Goal: Task Accomplishment & Management: Use online tool/utility

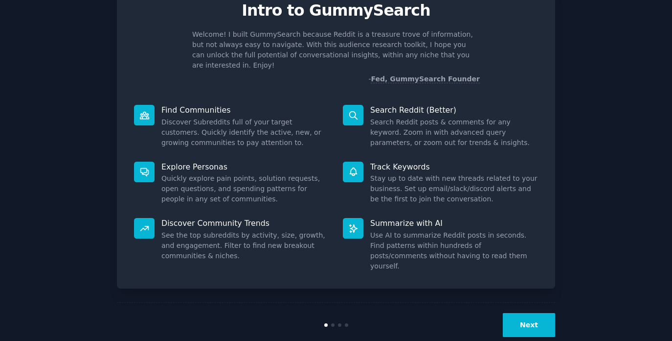
scroll to position [43, 0]
click at [532, 313] on button "Next" at bounding box center [529, 325] width 52 height 24
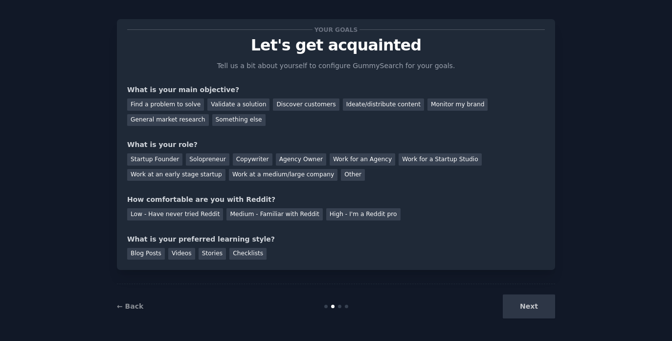
click at [531, 302] on div "Next" at bounding box center [482, 306] width 146 height 24
click at [520, 308] on div "Next" at bounding box center [482, 306] width 146 height 24
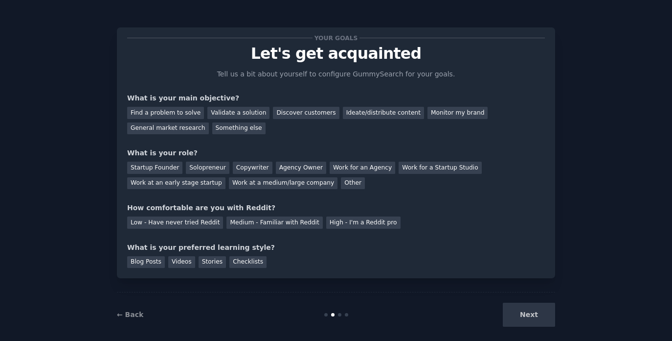
scroll to position [0, 0]
click at [289, 109] on div "Discover customers" at bounding box center [306, 113] width 66 height 12
click at [235, 116] on div "Validate a solution" at bounding box center [239, 113] width 62 height 12
click at [287, 112] on div "Discover customers" at bounding box center [306, 113] width 66 height 12
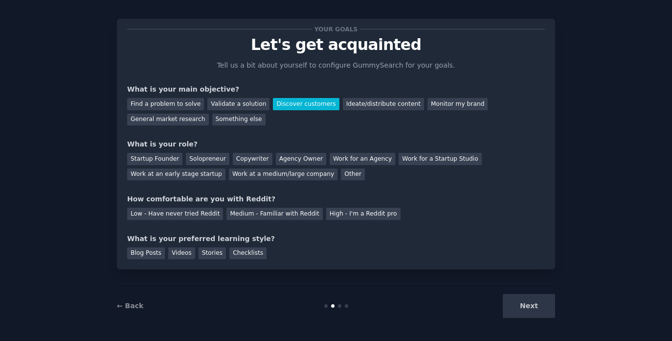
scroll to position [8, 0]
click at [202, 171] on div "Work at an early stage startup" at bounding box center [176, 175] width 98 height 12
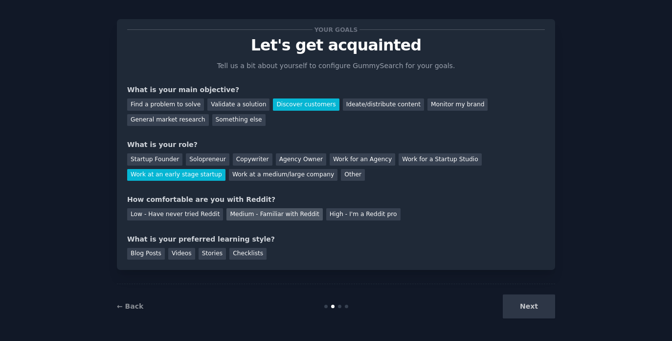
click at [253, 213] on div "Medium - Familiar with Reddit" at bounding box center [275, 214] width 96 height 12
click at [146, 253] on div "Blog Posts" at bounding box center [146, 254] width 38 height 12
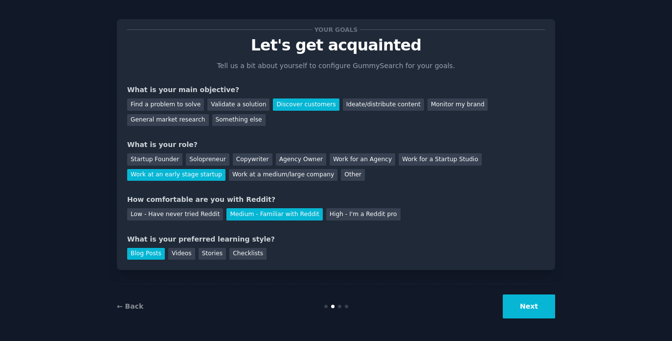
click at [511, 310] on button "Next" at bounding box center [529, 306] width 52 height 24
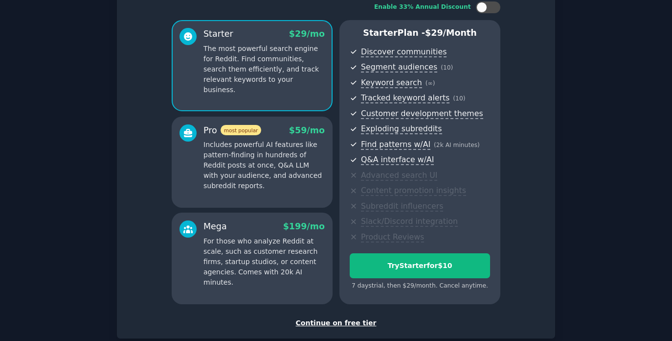
scroll to position [77, 0]
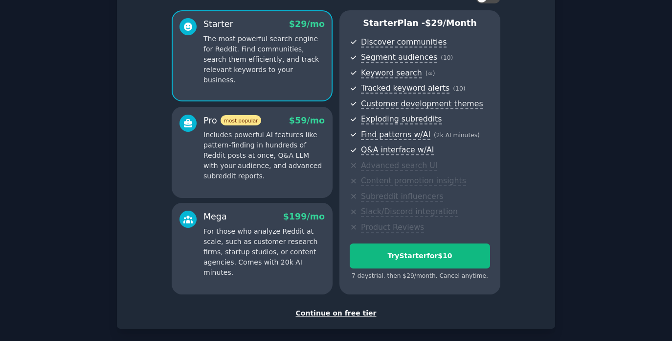
click at [353, 310] on div "Continue on free tier" at bounding box center [336, 313] width 418 height 10
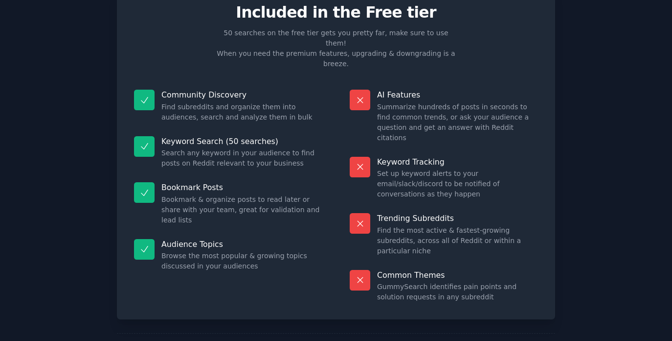
scroll to position [41, 0]
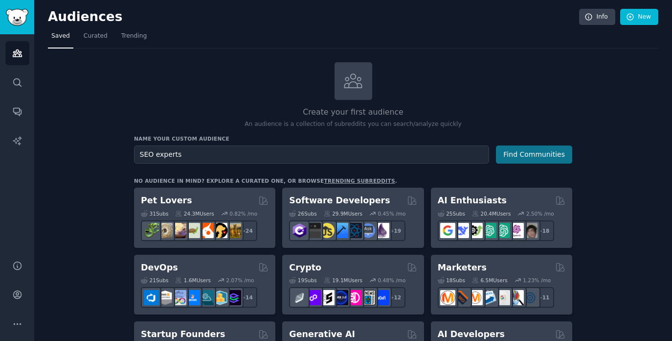
type input "SEO experts"
click at [510, 155] on button "Find Communities" at bounding box center [534, 154] width 76 height 18
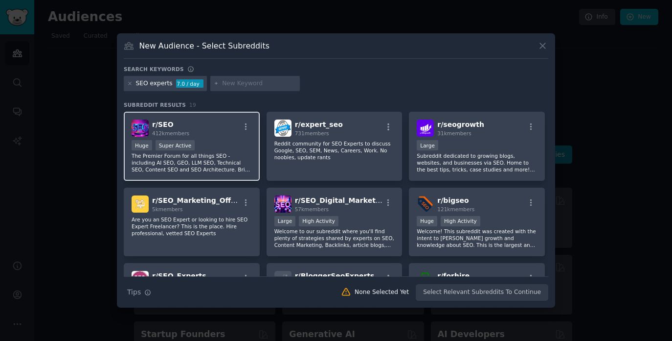
click at [232, 131] on div "r/ SEO 412k members" at bounding box center [192, 127] width 120 height 17
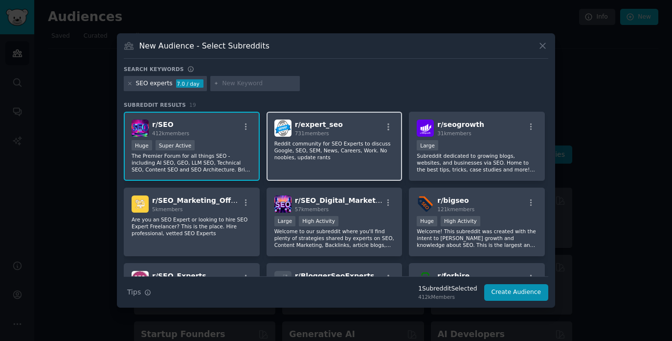
click at [356, 132] on div "r/ expert_seo 731 members" at bounding box center [335, 127] width 120 height 17
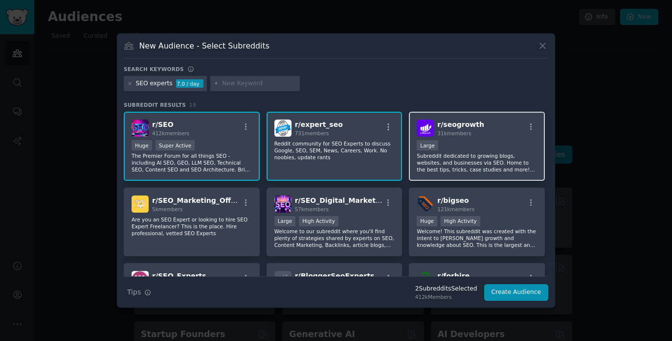
click at [475, 136] on div "31k members" at bounding box center [461, 133] width 47 height 7
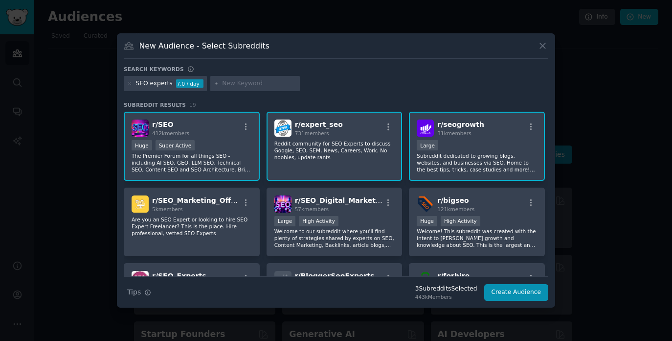
scroll to position [31, 0]
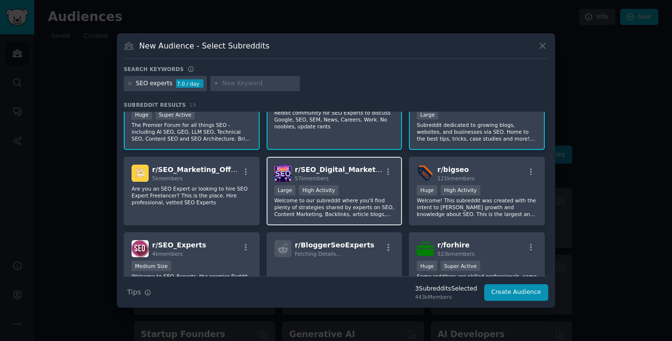
click at [360, 204] on p "Welcome to our subreddit where you'll find plenty of strategies shared by exper…" at bounding box center [335, 207] width 120 height 21
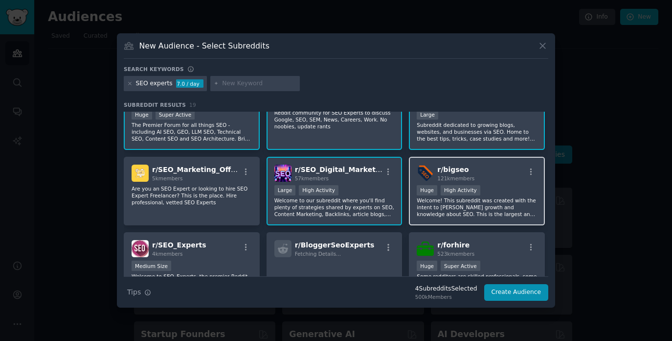
click at [479, 207] on p "Welcome! This subreddit was created with the intent to [PERSON_NAME] growth and…" at bounding box center [477, 207] width 120 height 21
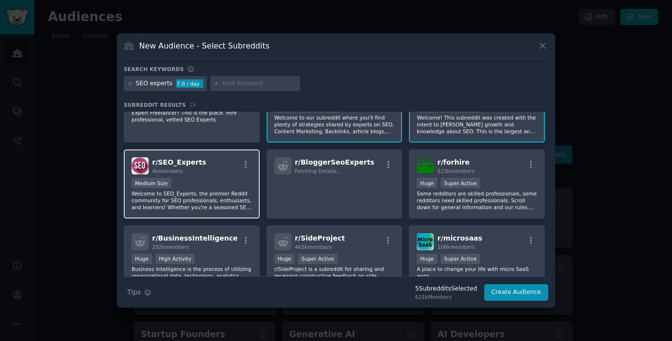
click at [220, 167] on div "r/ SEO_Experts 4k members" at bounding box center [192, 165] width 120 height 17
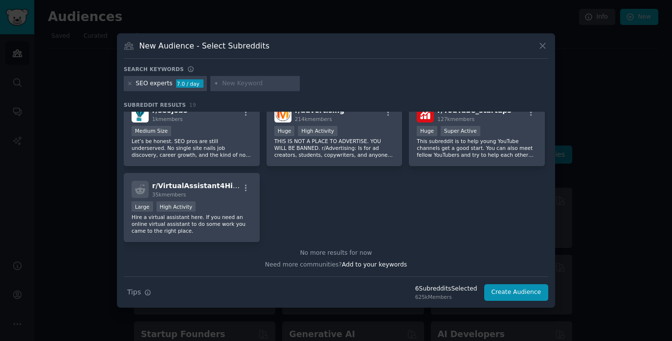
scroll to position [392, 0]
click at [529, 294] on button "Create Audience" at bounding box center [517, 292] width 65 height 17
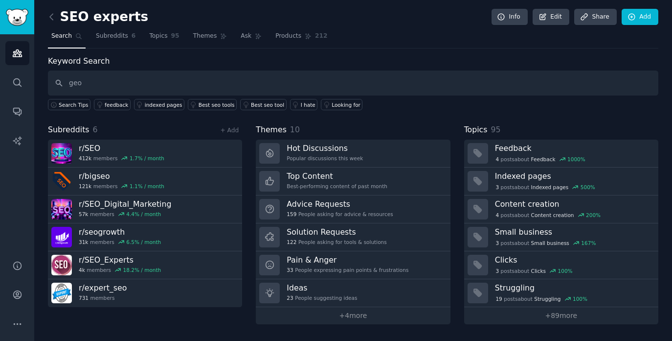
type input "geo"
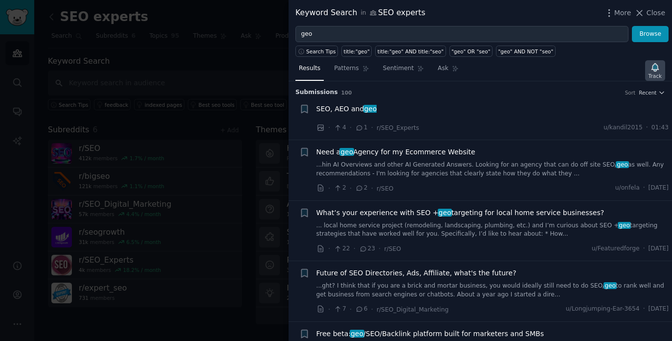
click at [657, 68] on icon "button" at bounding box center [655, 67] width 7 height 8
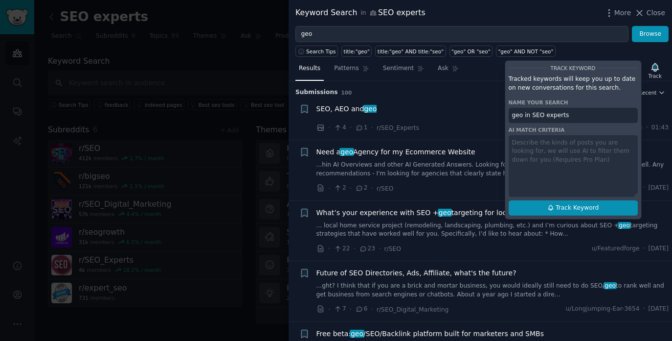
click at [562, 209] on span "Track Keyword" at bounding box center [577, 208] width 43 height 9
type input "geo in SEO experts"
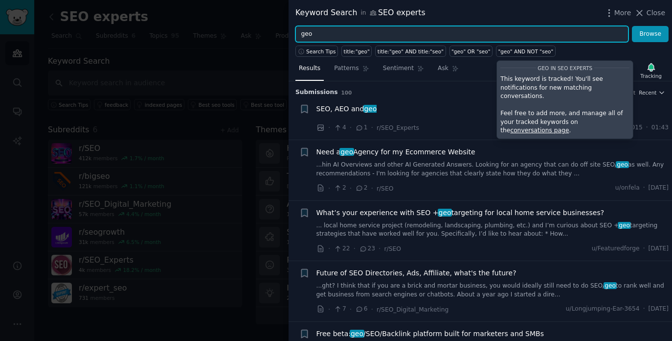
click at [306, 32] on input "geo" at bounding box center [462, 34] width 333 height 17
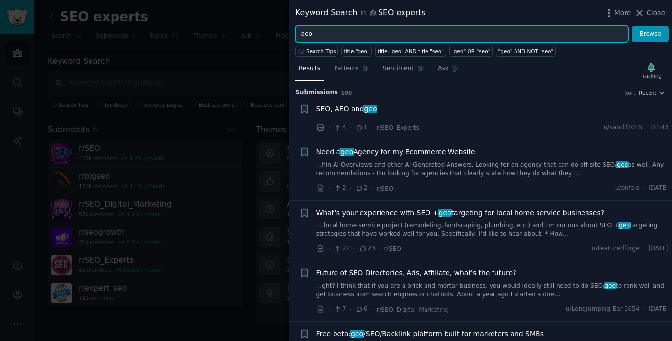
type input "aeo"
click at [651, 34] on button "Browse" at bounding box center [650, 34] width 37 height 17
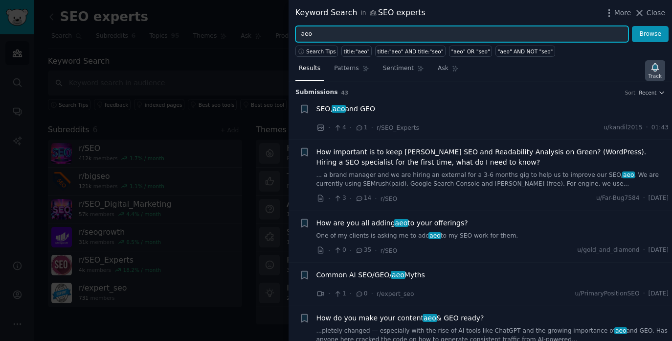
click at [656, 75] on div "Track" at bounding box center [655, 75] width 13 height 7
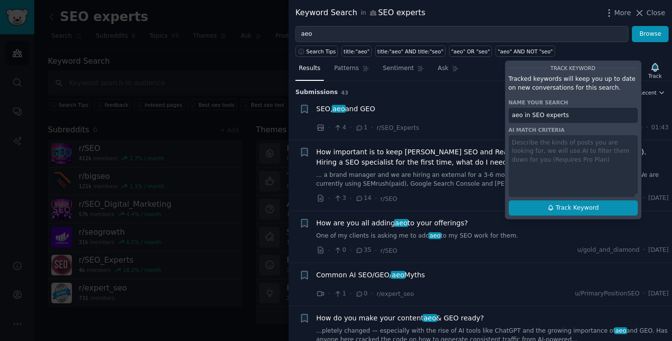
click at [559, 208] on span "Track Keyword" at bounding box center [577, 208] width 43 height 9
type input "aeo in SEO experts"
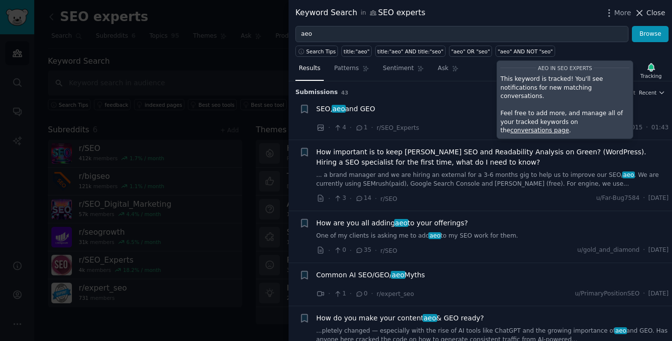
click at [661, 14] on span "Close" at bounding box center [656, 13] width 19 height 10
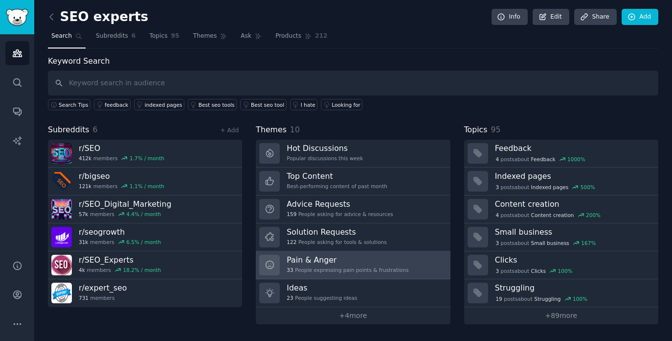
click at [363, 255] on h3 "Pain & Anger" at bounding box center [348, 259] width 122 height 10
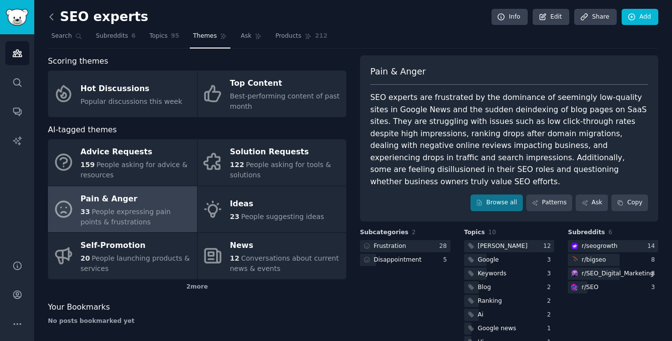
click at [53, 16] on icon at bounding box center [51, 17] width 10 height 10
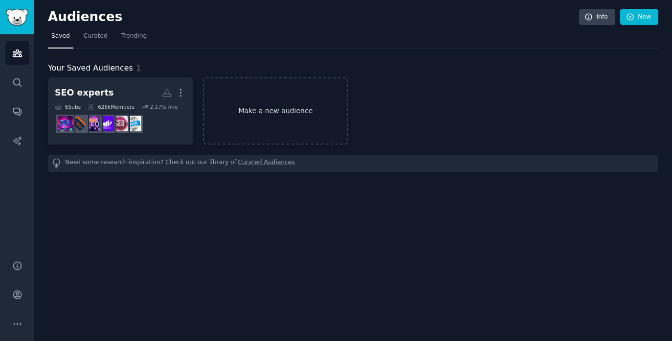
click at [280, 118] on link "Make a new audience" at bounding box center [275, 110] width 145 height 67
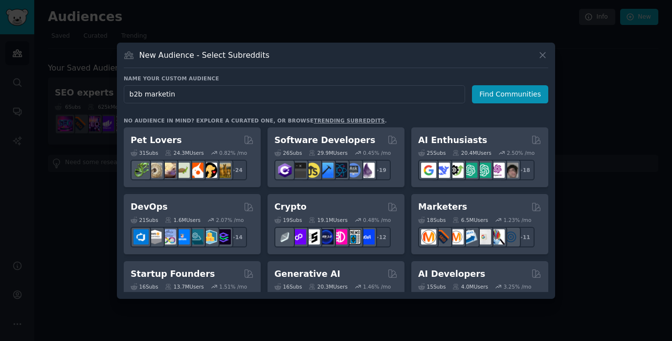
type input "b2b marketing"
click at [483, 95] on button "Find Communities" at bounding box center [510, 94] width 76 height 18
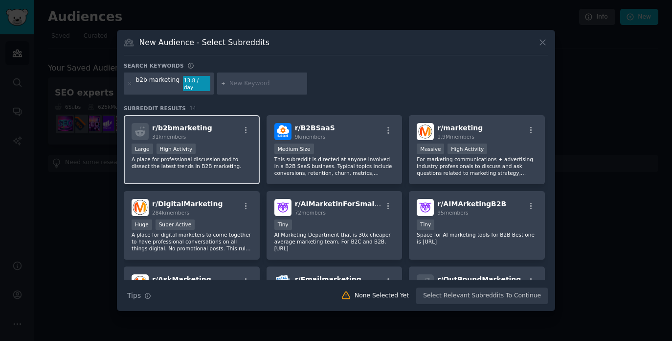
click at [214, 133] on div "r/ b2bmarketing 31k members" at bounding box center [192, 131] width 120 height 17
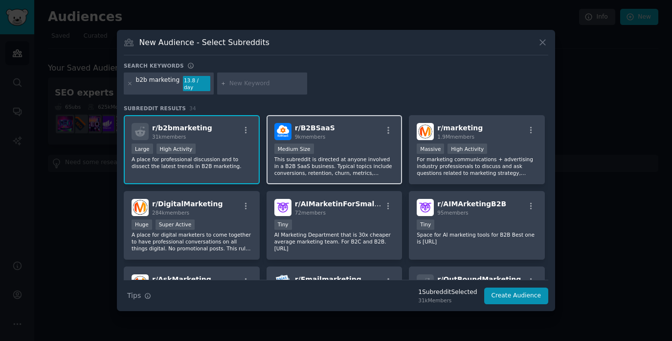
click at [348, 133] on div "r/ B2BSaaS 9k members" at bounding box center [335, 131] width 120 height 17
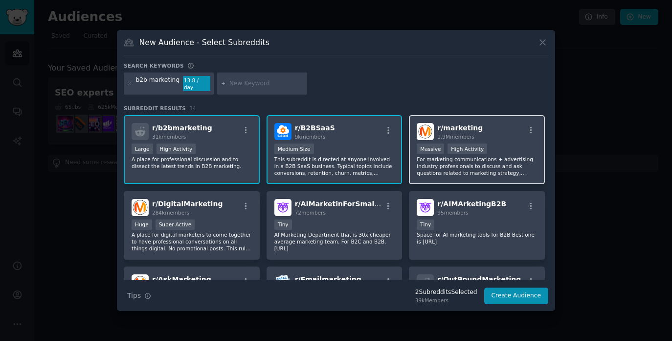
click at [485, 127] on div "r/ marketing 1.9M members" at bounding box center [477, 131] width 120 height 17
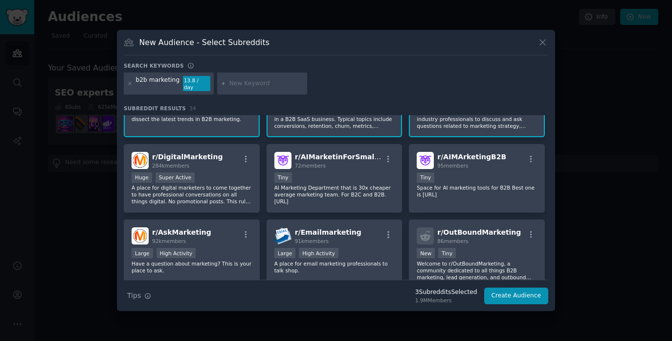
scroll to position [48, 0]
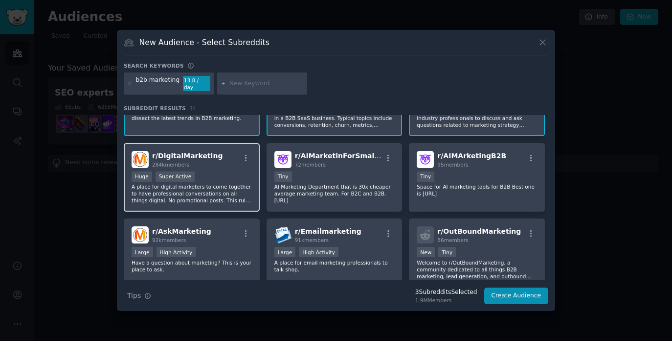
click at [222, 162] on div "r/ DigitalMarketing 284k members" at bounding box center [192, 159] width 120 height 17
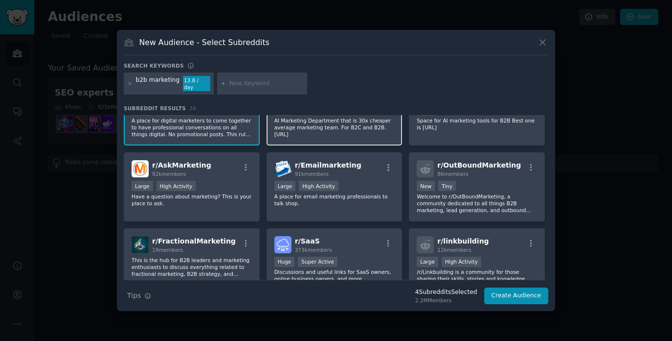
scroll to position [122, 0]
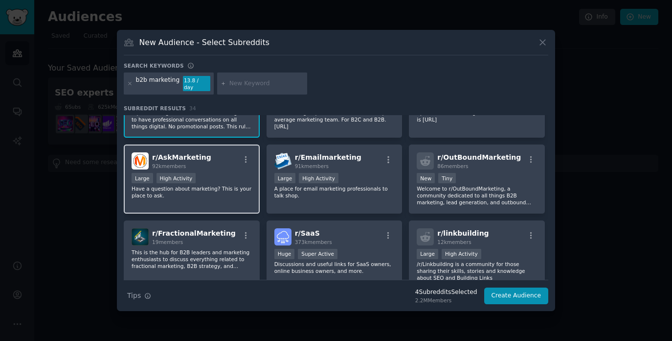
click at [222, 160] on div "r/ AskMarketing 92k members" at bounding box center [192, 160] width 120 height 17
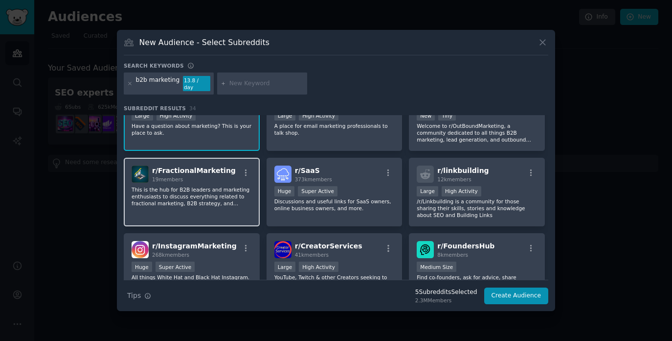
scroll to position [187, 0]
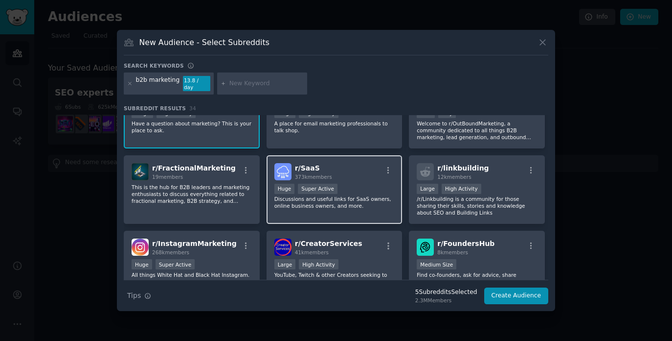
click at [359, 167] on div "r/ SaaS 373k members" at bounding box center [335, 171] width 120 height 17
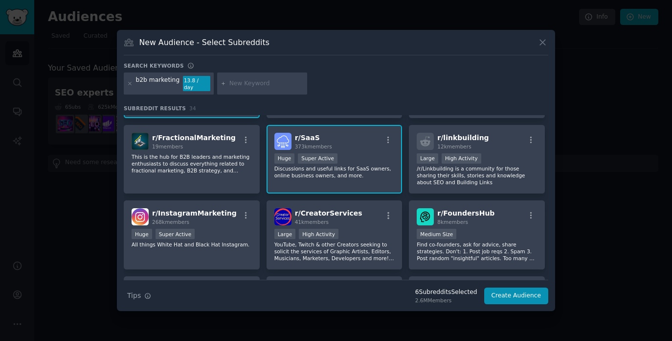
scroll to position [231, 0]
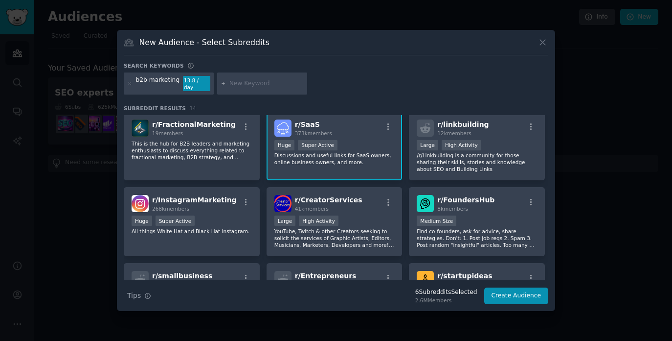
click at [359, 167] on div "r/ SaaS 373k members 100,000 - 1,000,000 members Huge Super Active Discussions …" at bounding box center [335, 146] width 136 height 69
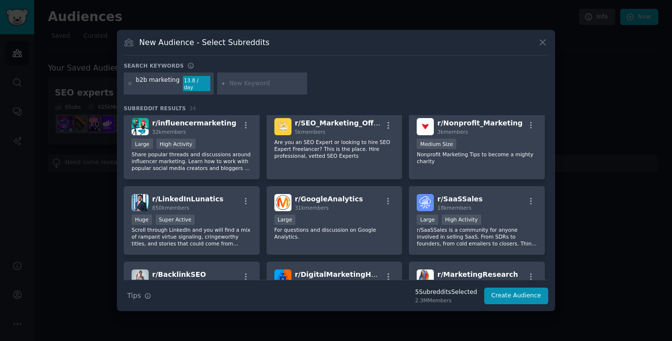
scroll to position [358, 0]
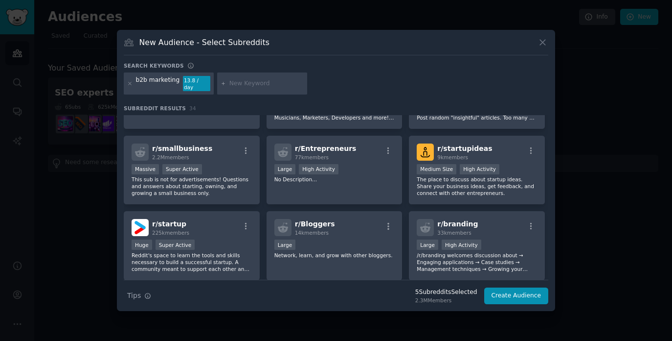
click at [263, 83] on input "text" at bounding box center [267, 83] width 74 height 9
type input "growth marketing"
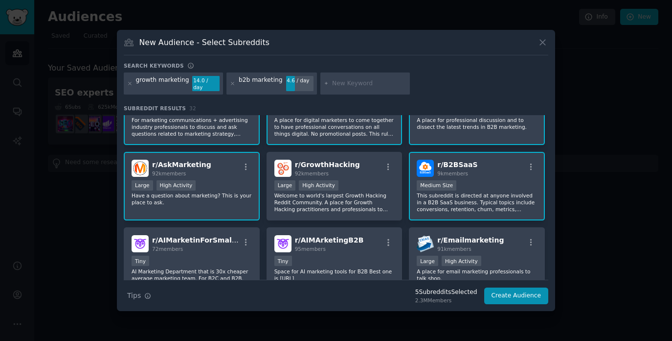
scroll to position [40, 0]
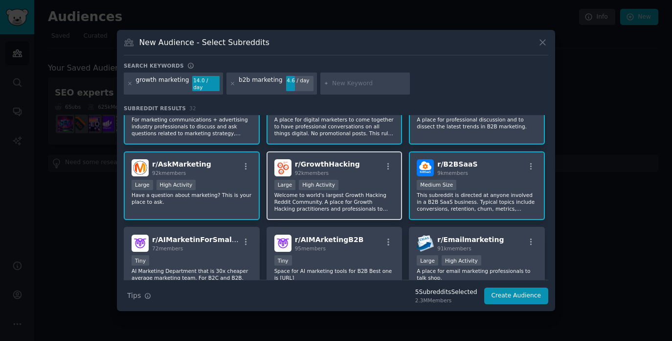
click at [358, 180] on div ">= 80th percentile for submissions / day Large High Activity" at bounding box center [335, 186] width 120 height 12
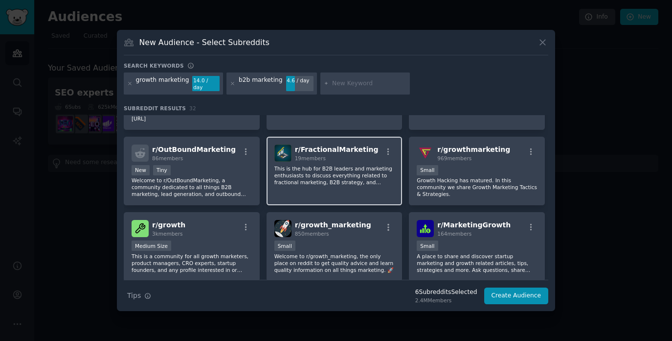
scroll to position [205, 0]
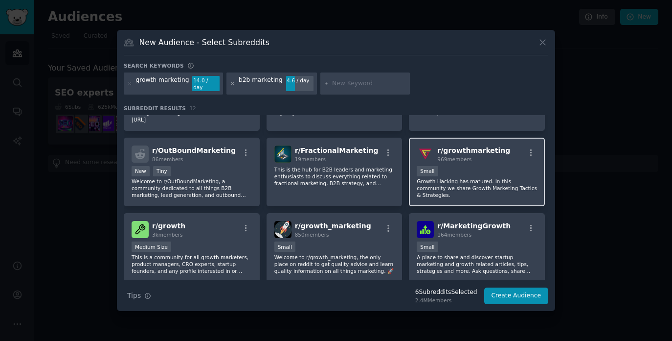
click at [487, 162] on div "r/ growthmarketing 969 members Small Growth Hacking has matured. In this commun…" at bounding box center [477, 172] width 136 height 69
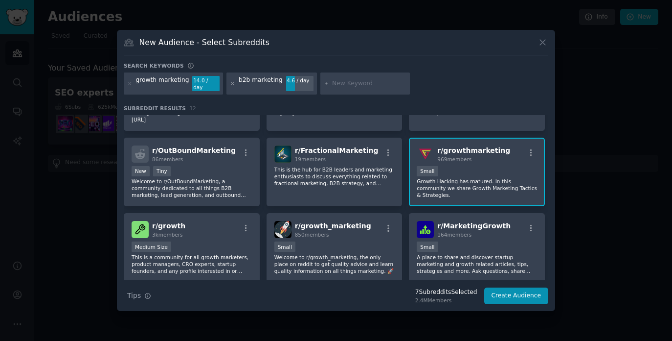
click at [487, 162] on div "r/ growthmarketing 969 members Small Growth Hacking has matured. In this commun…" at bounding box center [477, 172] width 136 height 69
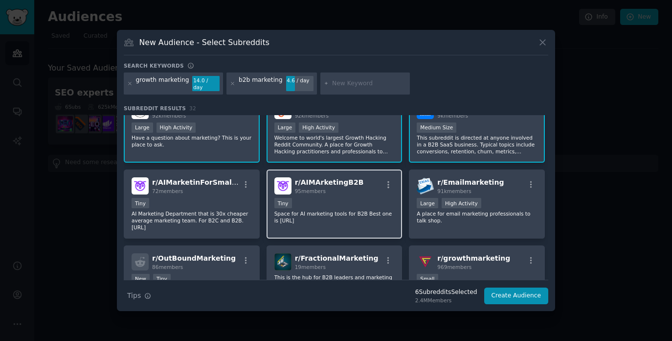
scroll to position [45, 0]
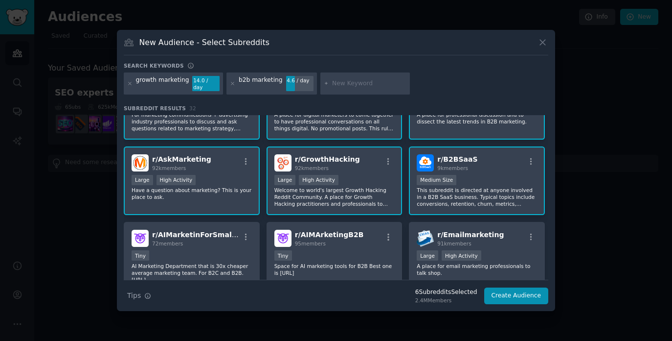
click at [368, 180] on div ">= 80th percentile for submissions / day Large High Activity" at bounding box center [335, 181] width 120 height 12
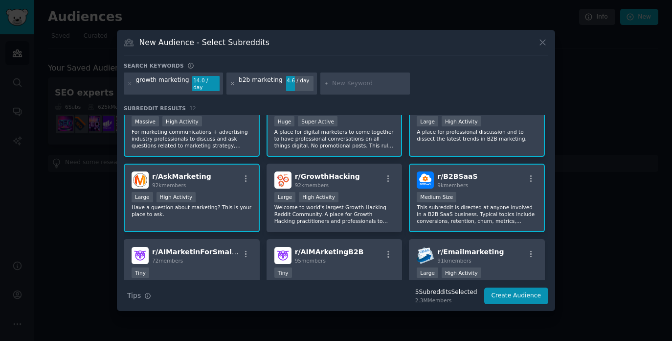
scroll to position [34, 0]
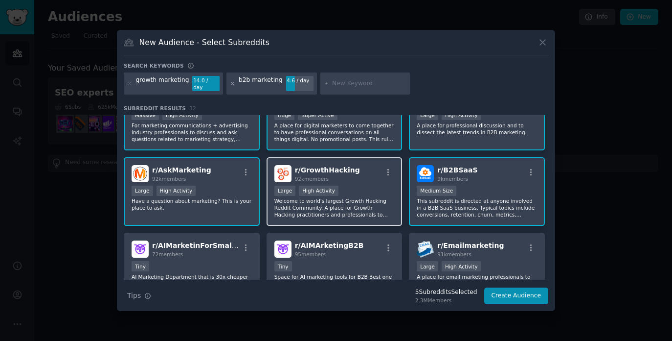
click at [362, 178] on div "r/ GrowthHacking 92k members" at bounding box center [335, 173] width 120 height 17
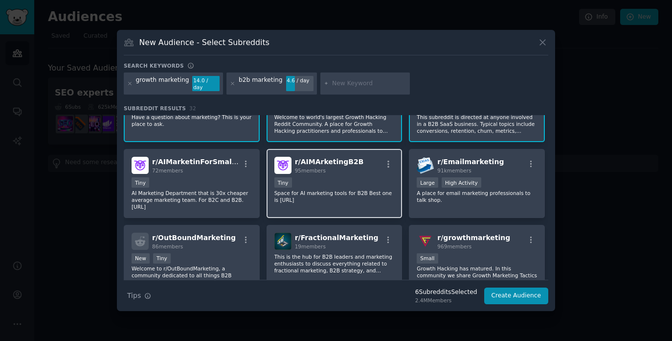
scroll to position [120, 0]
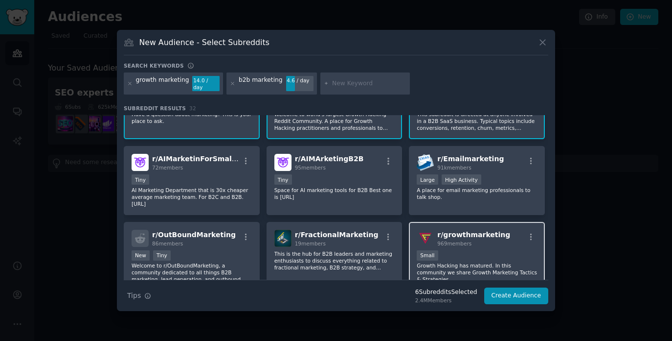
click at [485, 236] on h2 "r/ growthmarketing 969 members" at bounding box center [474, 238] width 73 height 17
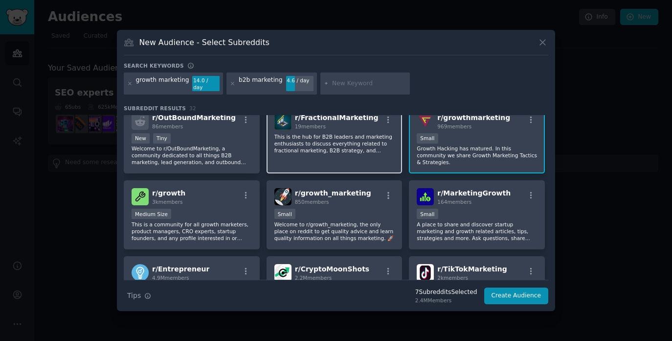
scroll to position [250, 0]
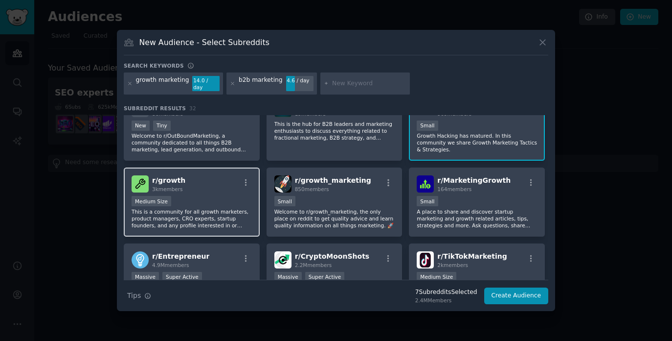
click at [214, 191] on div "r/ growth 3k members Medium Size This is a community for all growth marketers, …" at bounding box center [192, 201] width 136 height 69
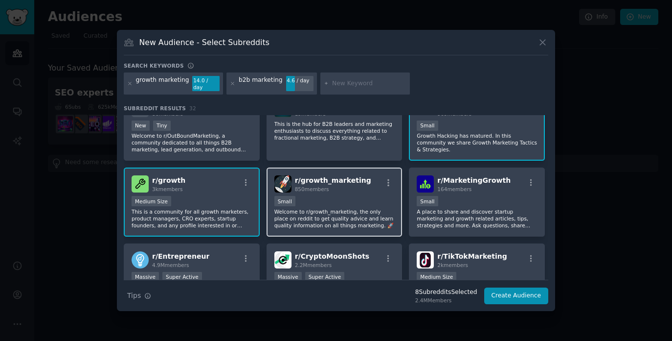
click at [345, 188] on div "850 members" at bounding box center [333, 188] width 76 height 7
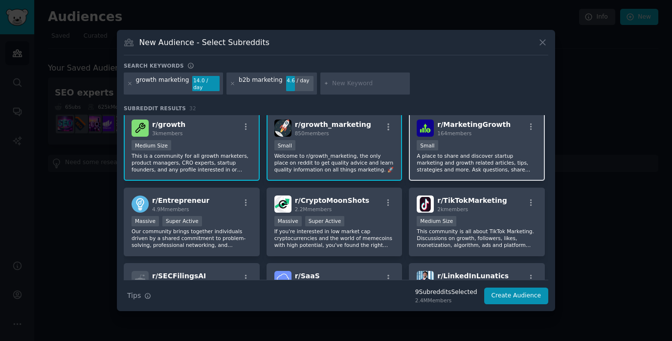
scroll to position [314, 0]
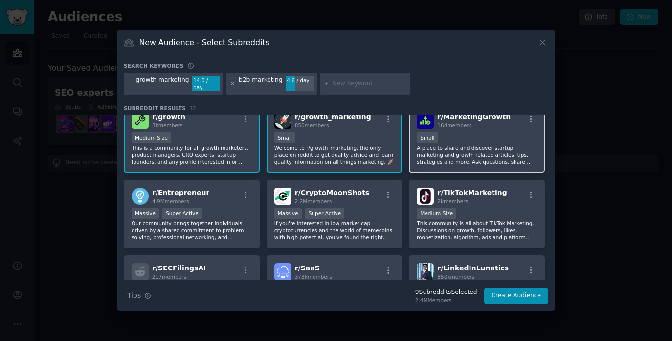
click at [488, 124] on div "164 members" at bounding box center [474, 125] width 73 height 7
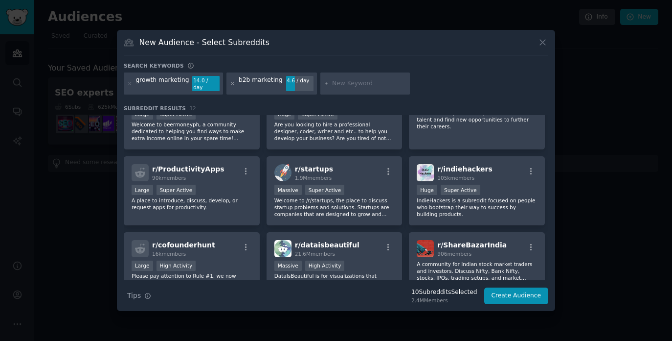
scroll to position [607, 0]
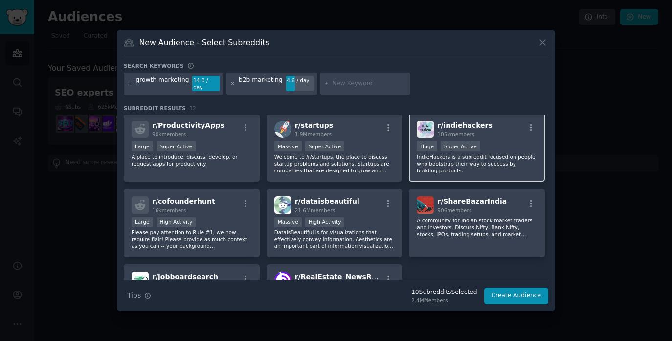
click at [493, 168] on p "IndieHackers is a subreddit focused on people who bootstrap their way to succes…" at bounding box center [477, 163] width 120 height 21
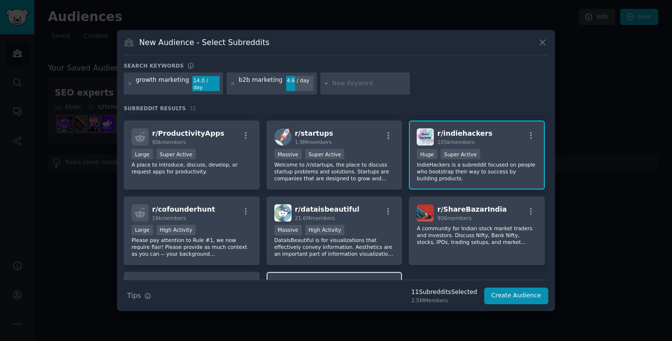
scroll to position [581, 0]
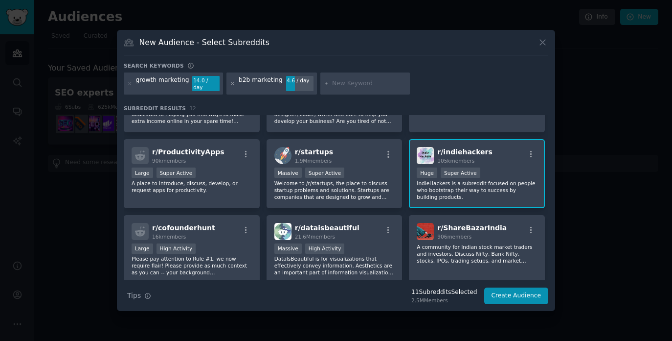
click at [506, 161] on div "r/ indiehackers 105k members" at bounding box center [477, 155] width 120 height 17
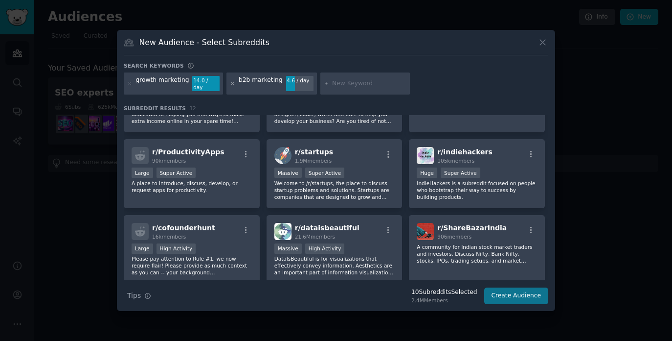
click at [527, 294] on button "Create Audience" at bounding box center [517, 295] width 65 height 17
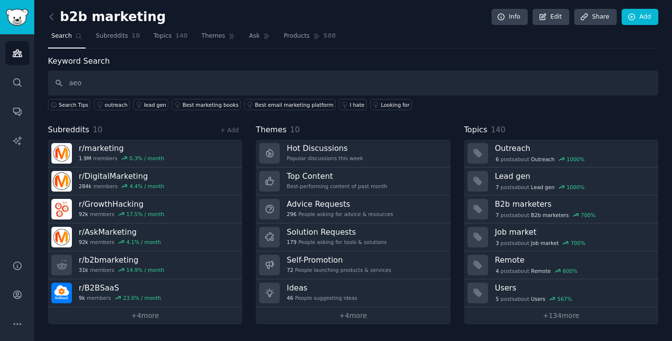
type input "aeo"
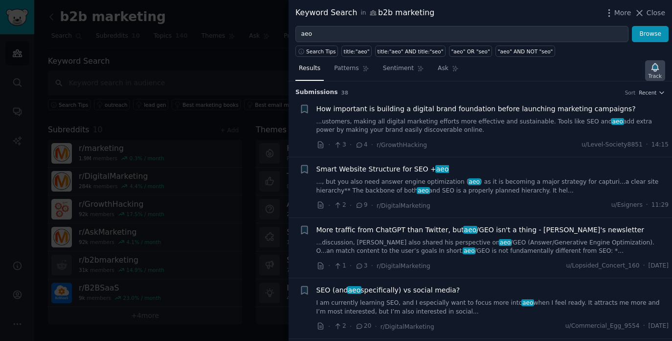
click at [655, 69] on icon "button" at bounding box center [655, 67] width 7 height 8
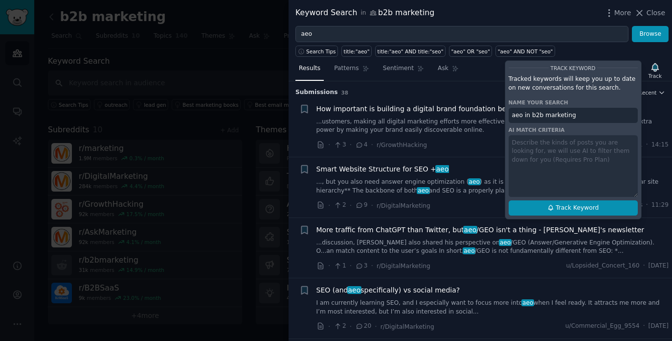
click at [561, 210] on span "Track Keyword" at bounding box center [577, 208] width 43 height 9
type input "aeo in b2b marketing"
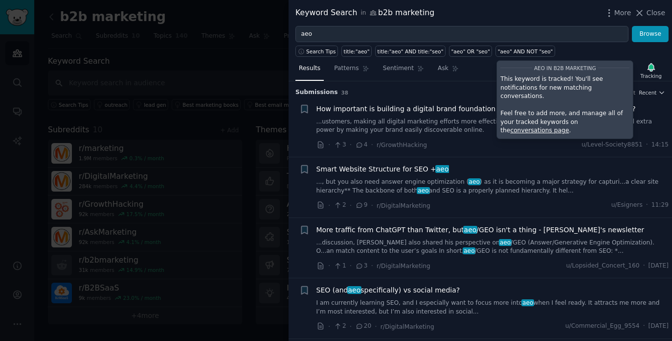
click at [214, 70] on div at bounding box center [336, 170] width 672 height 341
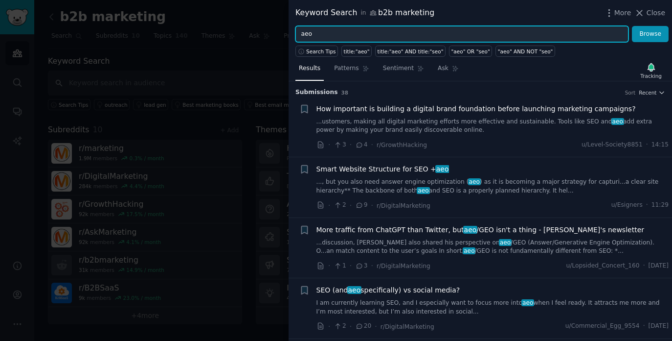
click at [320, 35] on input "aeo" at bounding box center [462, 34] width 333 height 17
type input "a"
type input "geo"
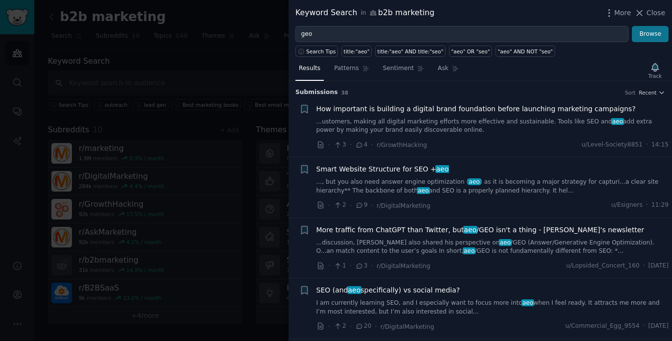
click at [647, 35] on button "Browse" at bounding box center [650, 34] width 37 height 17
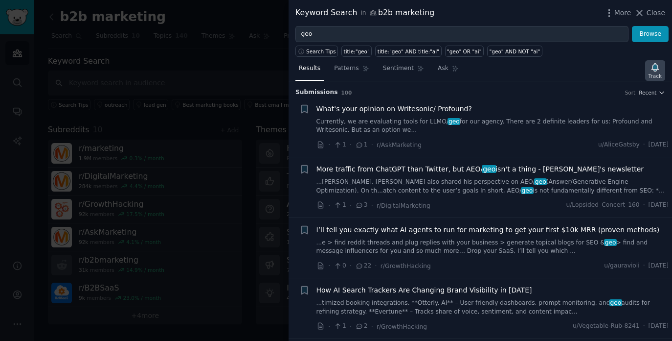
click at [654, 73] on div "Track" at bounding box center [655, 75] width 13 height 7
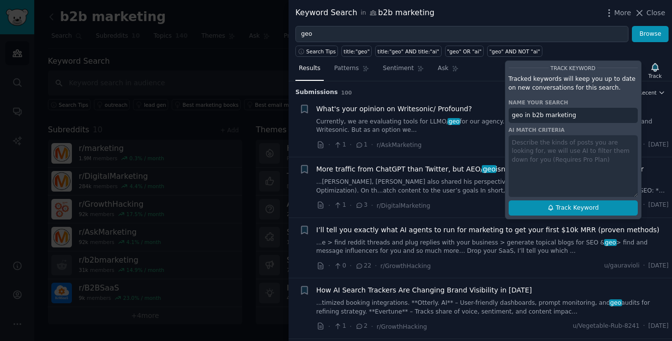
click at [565, 211] on button "Track Keyword" at bounding box center [573, 208] width 129 height 16
type input "geo in b2b marketing"
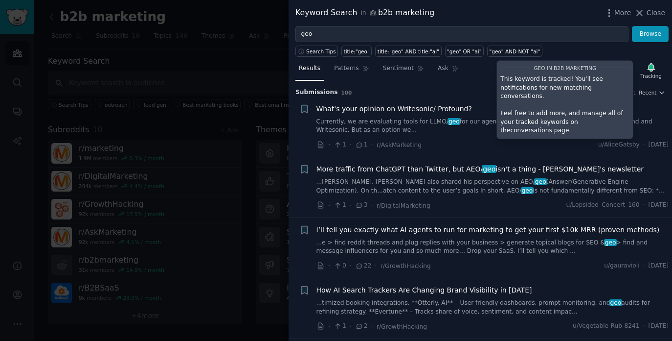
click at [257, 71] on div at bounding box center [336, 170] width 672 height 341
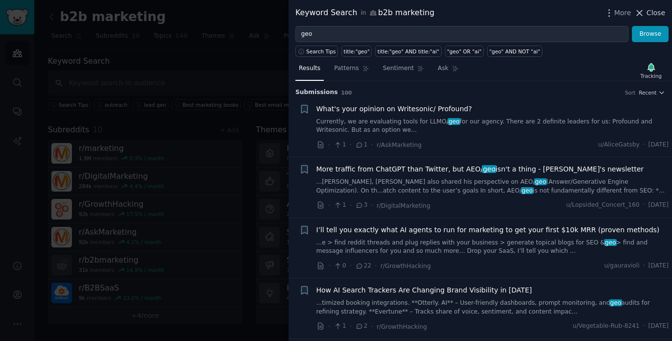
click at [655, 10] on span "Close" at bounding box center [656, 13] width 19 height 10
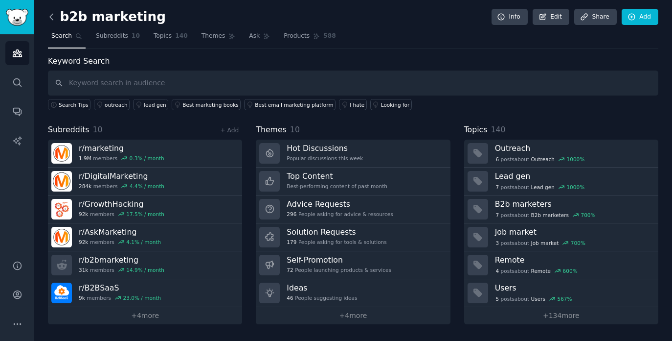
click at [48, 18] on icon at bounding box center [51, 17] width 10 height 10
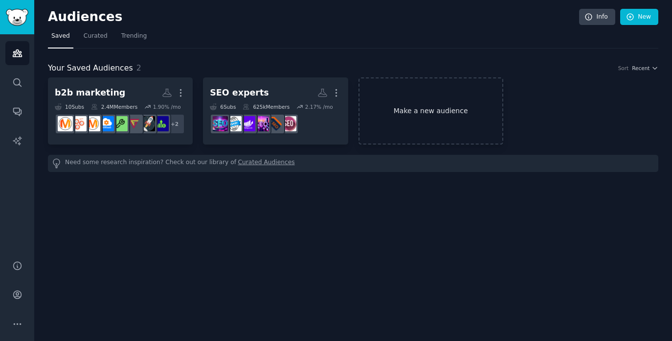
click at [417, 100] on link "Make a new audience" at bounding box center [431, 110] width 145 height 67
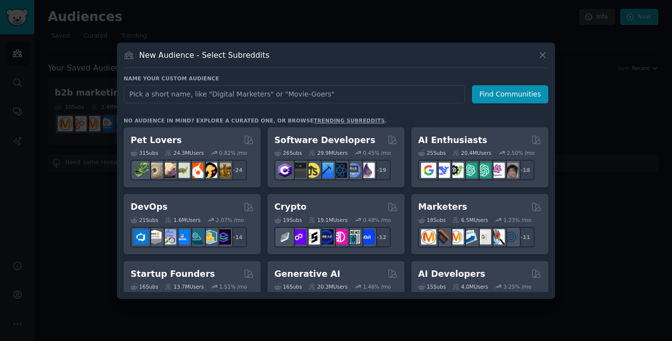
click at [547, 55] on icon at bounding box center [543, 55] width 10 height 10
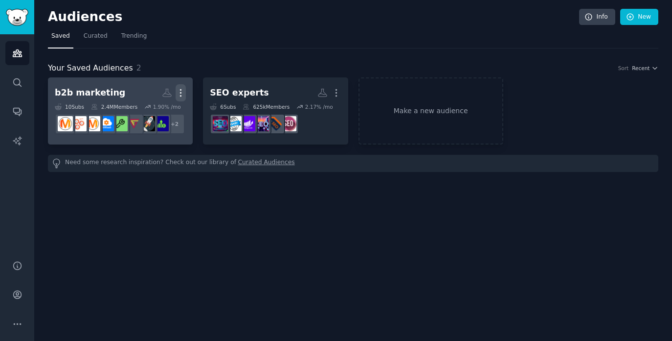
click at [178, 91] on icon "button" at bounding box center [181, 93] width 10 height 10
click at [147, 95] on p "View" at bounding box center [151, 96] width 16 height 10
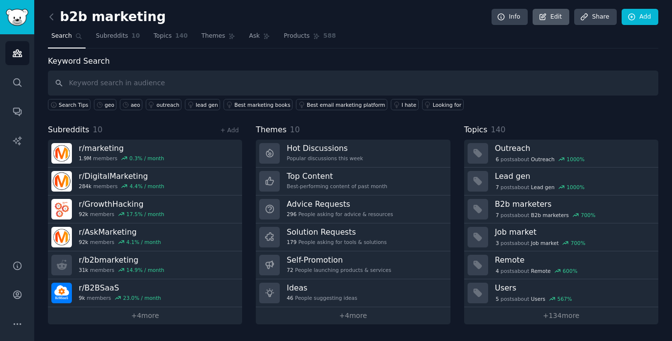
click at [546, 19] on icon at bounding box center [543, 17] width 9 height 9
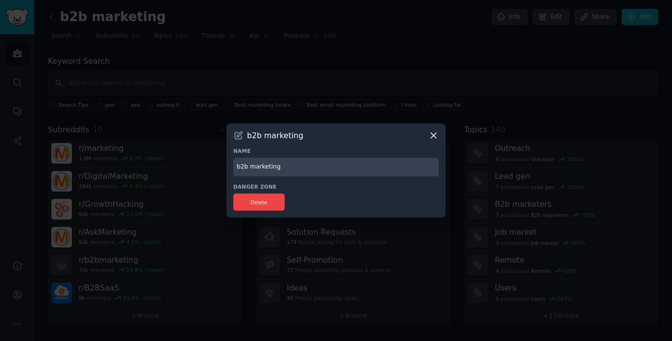
click at [250, 164] on input "b2b marketing" at bounding box center [336, 167] width 206 height 19
type input "b2b + growth marketing"
click at [255, 197] on button "Delete" at bounding box center [258, 201] width 51 height 17
click at [343, 169] on input "b2b + growth marketing" at bounding box center [336, 167] width 206 height 19
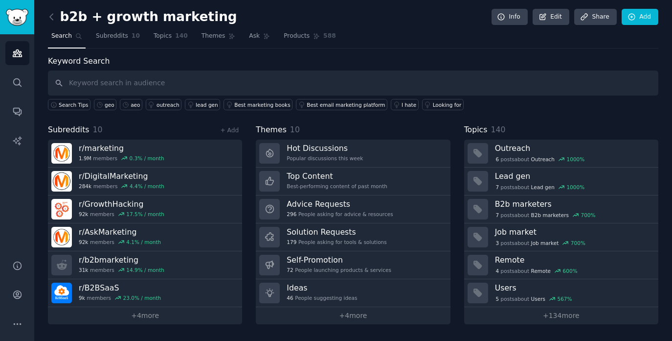
click at [48, 23] on link at bounding box center [54, 17] width 12 height 16
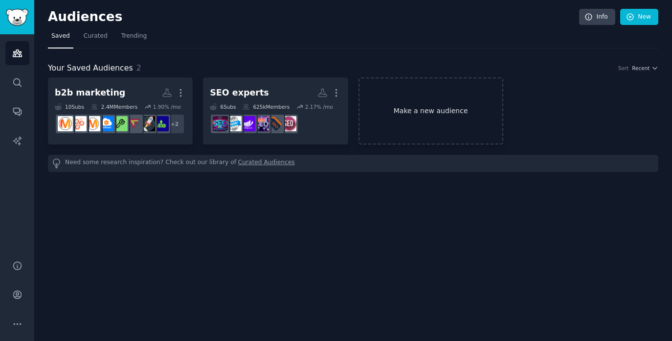
click at [421, 104] on link "Make a new audience" at bounding box center [431, 110] width 145 height 67
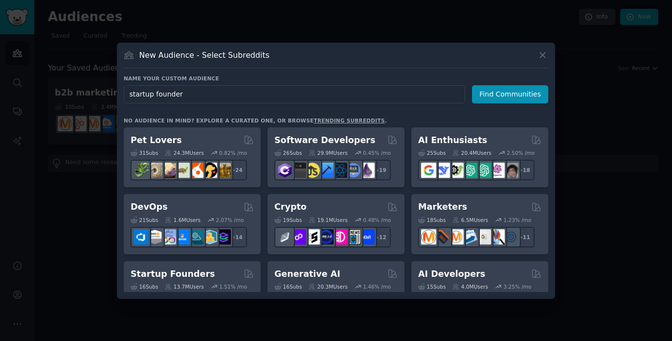
type input "startup founders"
click at [498, 96] on button "Find Communities" at bounding box center [510, 94] width 76 height 18
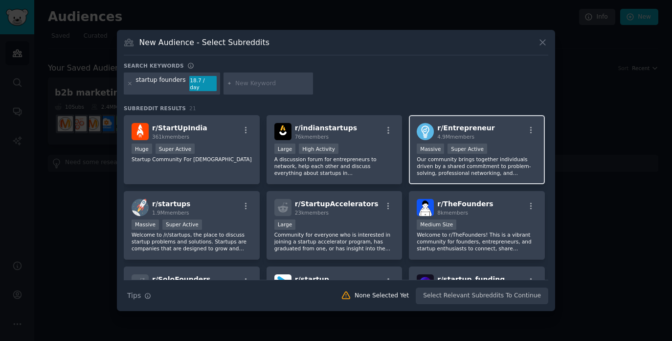
click at [514, 147] on div "Massive Super Active" at bounding box center [477, 149] width 120 height 12
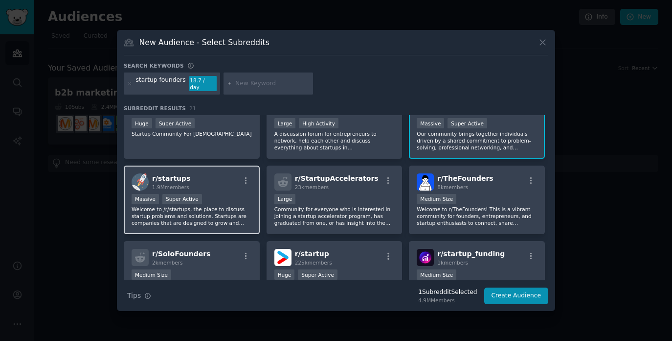
scroll to position [26, 0]
click at [223, 173] on div "r/ startups 1.9M members" at bounding box center [192, 181] width 120 height 17
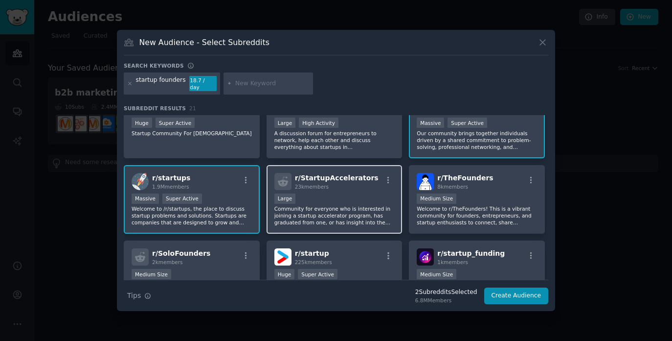
click at [347, 193] on div "Large" at bounding box center [335, 199] width 120 height 12
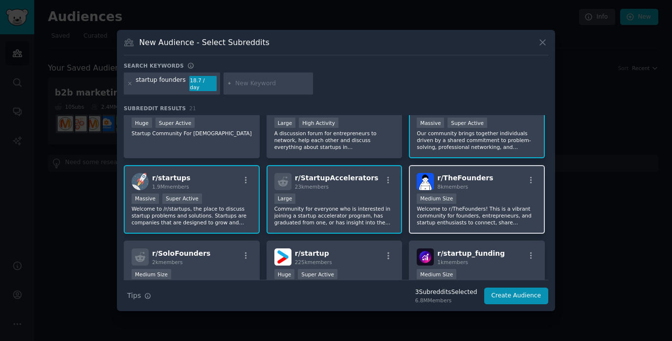
click at [498, 194] on div "Medium Size" at bounding box center [477, 199] width 120 height 12
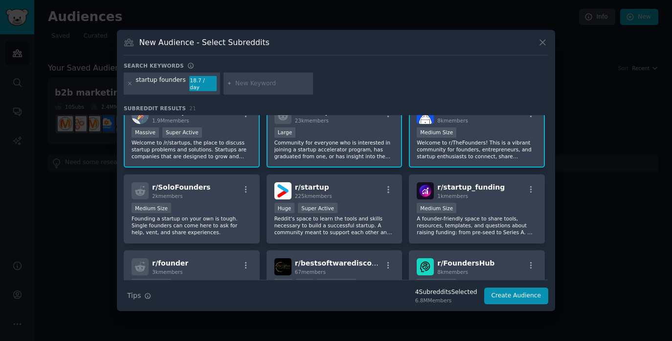
scroll to position [93, 0]
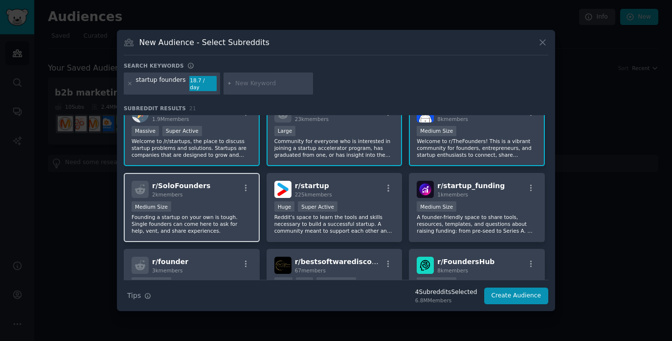
click at [216, 204] on div "Medium Size" at bounding box center [192, 207] width 120 height 12
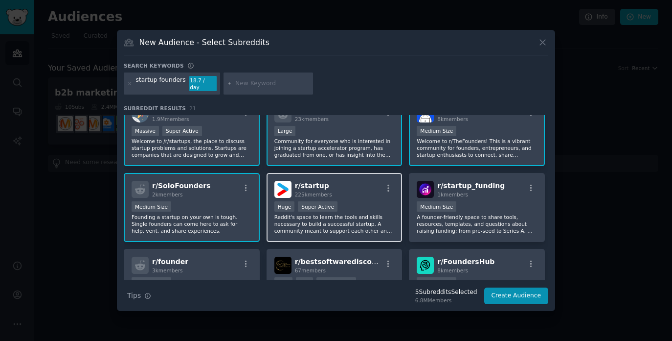
click at [356, 185] on div "r/ startup 225k members" at bounding box center [335, 189] width 120 height 17
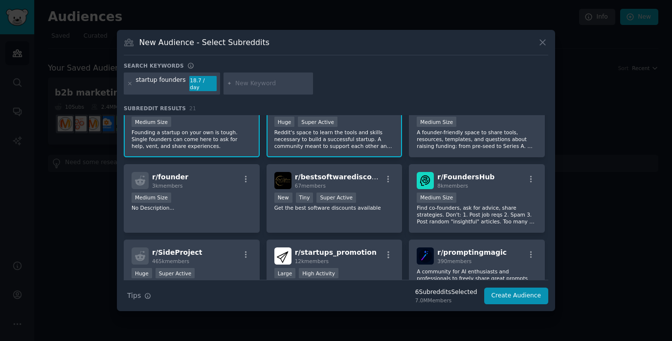
scroll to position [179, 0]
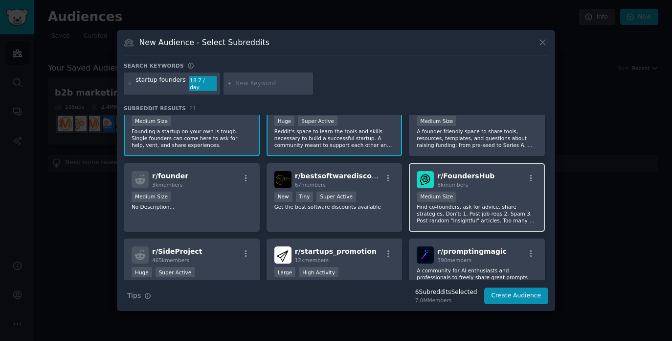
click at [474, 193] on div "Medium Size" at bounding box center [477, 197] width 120 height 12
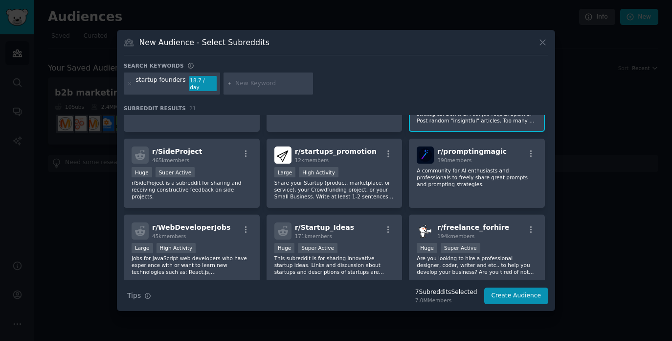
scroll to position [280, 0]
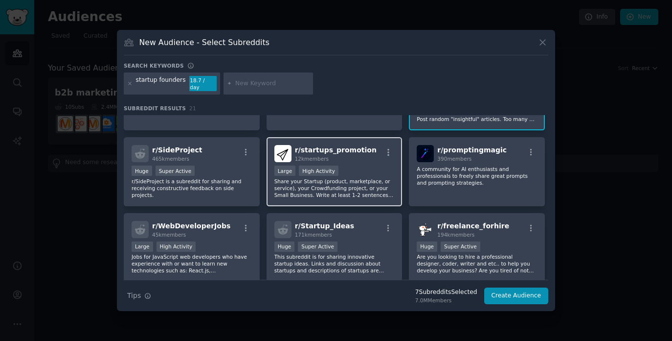
click at [365, 165] on div ">= 80th percentile for submissions / day Large High Activity" at bounding box center [335, 171] width 120 height 12
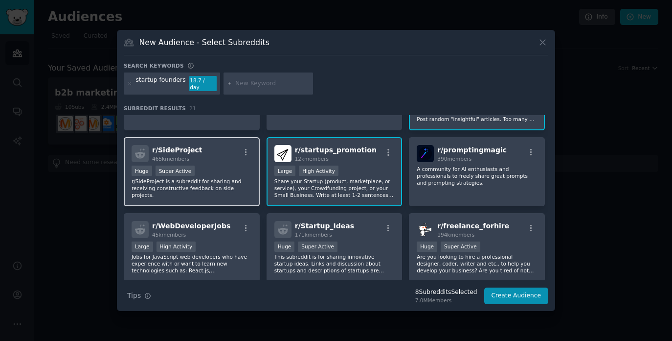
click at [218, 156] on div "r/ SideProject 465k members" at bounding box center [192, 153] width 120 height 17
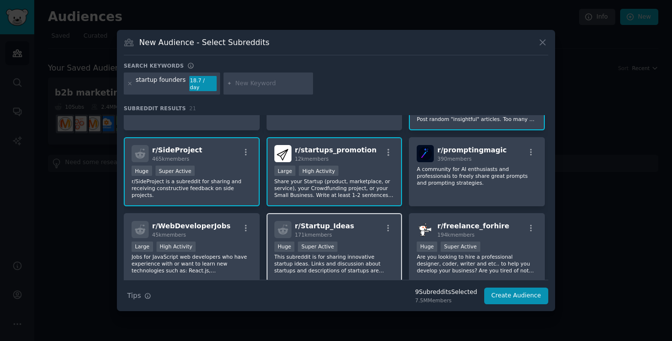
click at [360, 227] on div "r/ Startup_Ideas 171k members" at bounding box center [335, 229] width 120 height 17
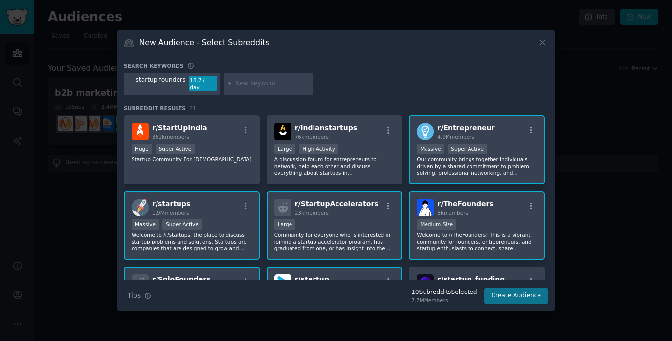
scroll to position [0, 0]
click at [526, 294] on button "Create Audience" at bounding box center [517, 295] width 65 height 17
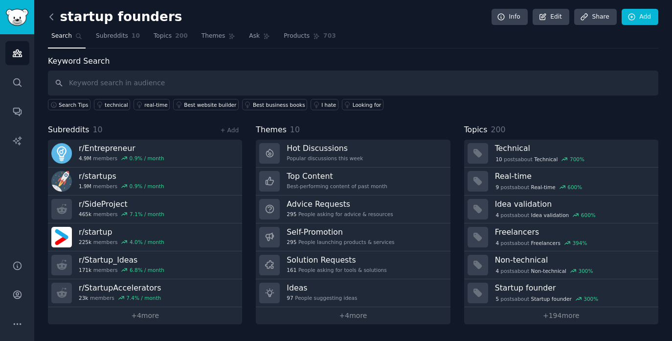
click at [48, 15] on icon at bounding box center [51, 17] width 10 height 10
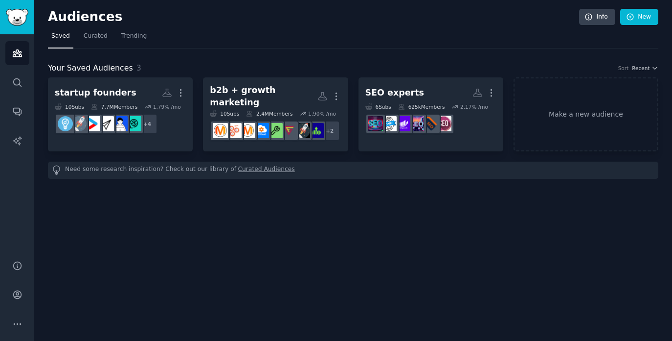
click at [248, 165] on link "Curated Audiences" at bounding box center [266, 170] width 57 height 10
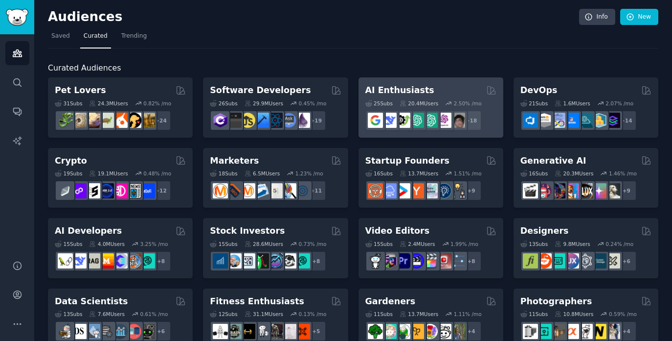
click at [436, 82] on div "AI Enthusiasts 25 Sub s 20.4M Users 2.50 % /mo + 18" at bounding box center [431, 107] width 145 height 60
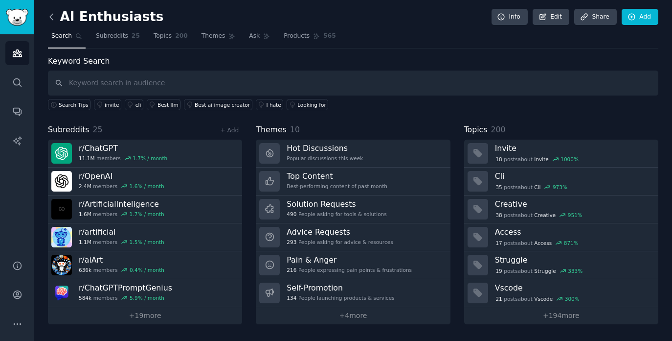
click at [54, 17] on icon at bounding box center [51, 17] width 10 height 10
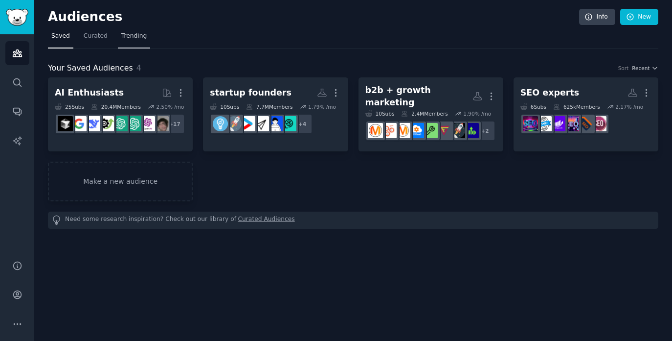
click at [138, 37] on span "Trending" at bounding box center [133, 36] width 25 height 9
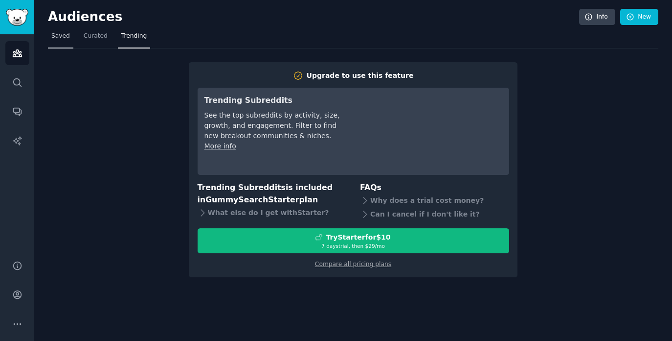
click at [64, 34] on span "Saved" at bounding box center [60, 36] width 19 height 9
